Goal: Task Accomplishment & Management: Use online tool/utility

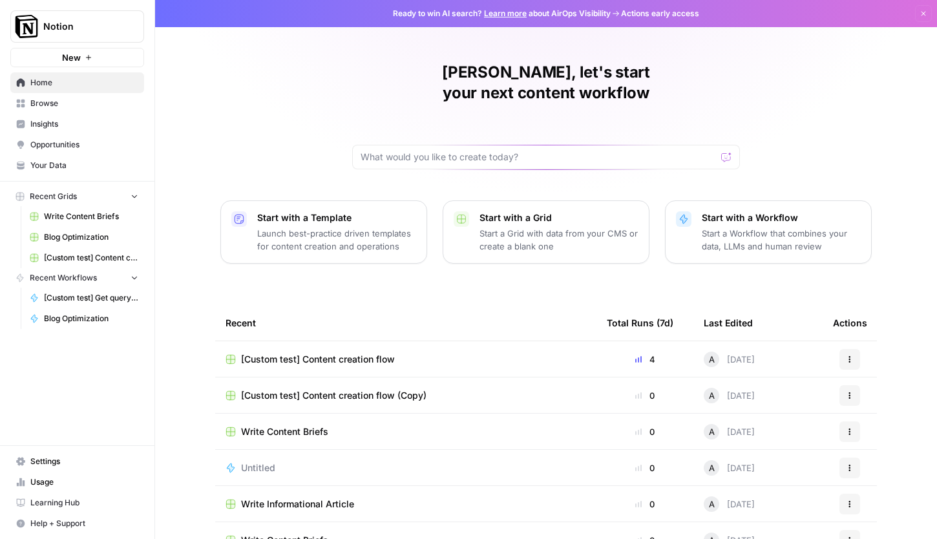
click at [395, 353] on span "[Custom test] Content creation flow" at bounding box center [318, 359] width 154 height 13
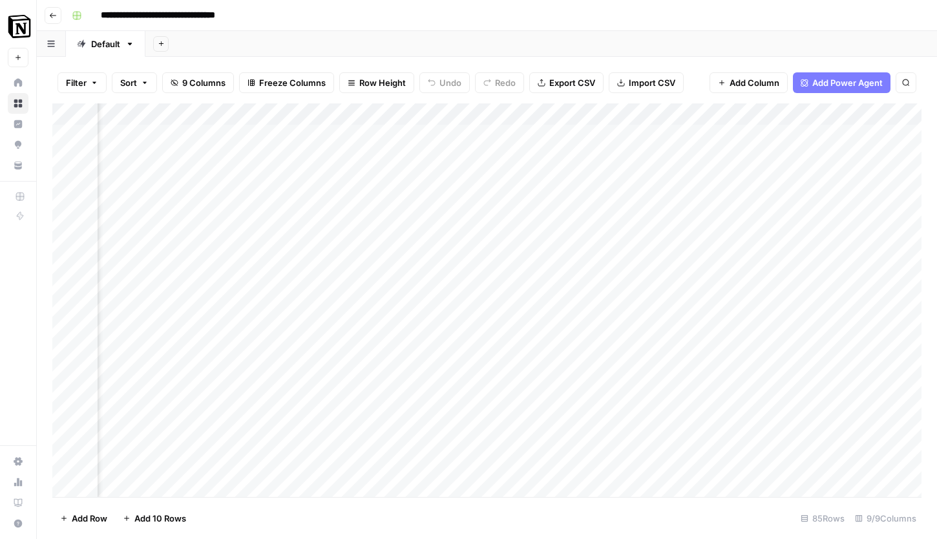
scroll to position [0, 949]
click at [749, 373] on div "Add Column" at bounding box center [486, 300] width 869 height 394
click at [423, 337] on div "Add Column" at bounding box center [486, 300] width 869 height 394
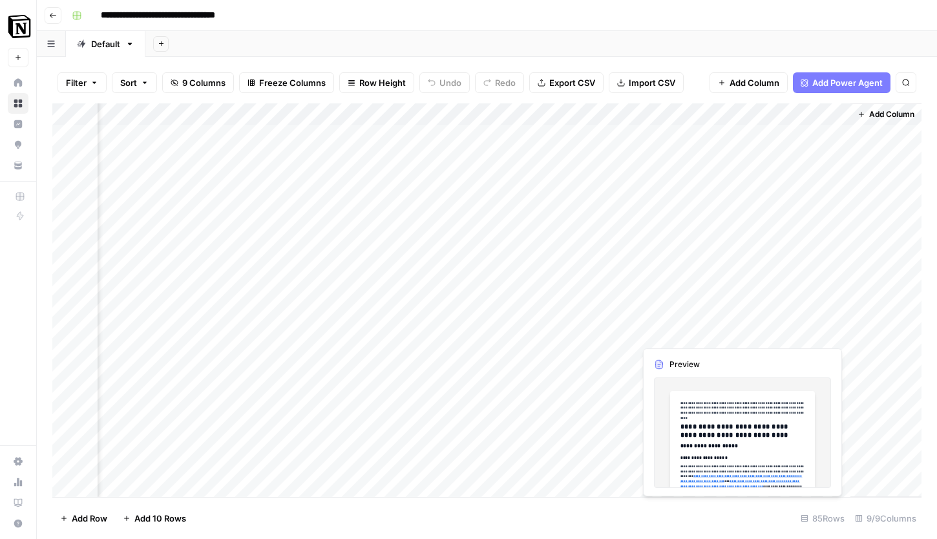
click at [748, 332] on div "Add Column" at bounding box center [486, 300] width 869 height 394
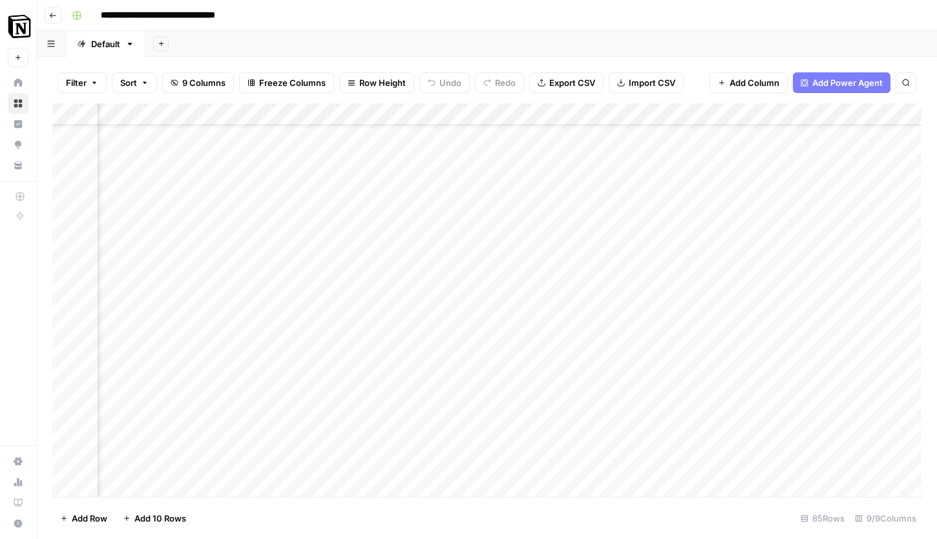
scroll to position [54, 489]
